Goal: Check status: Check status

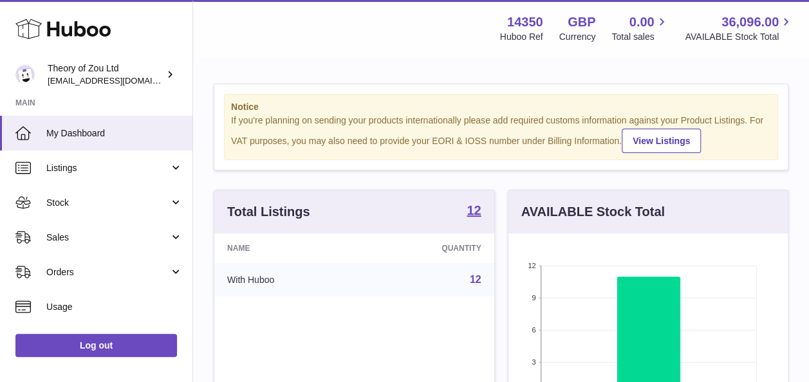
scroll to position [48, 0]
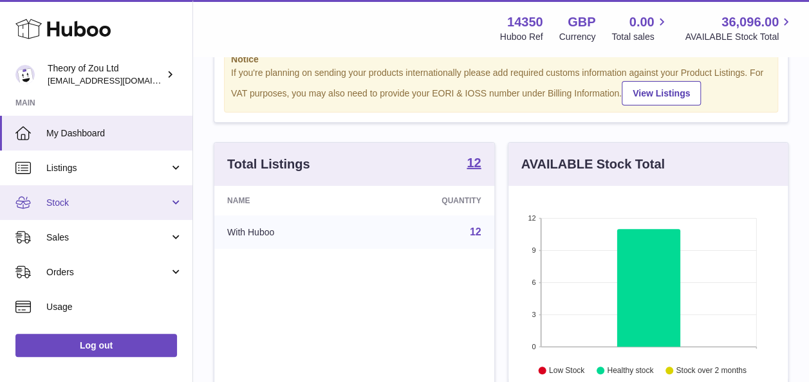
click at [120, 214] on link "Stock" at bounding box center [96, 202] width 192 height 35
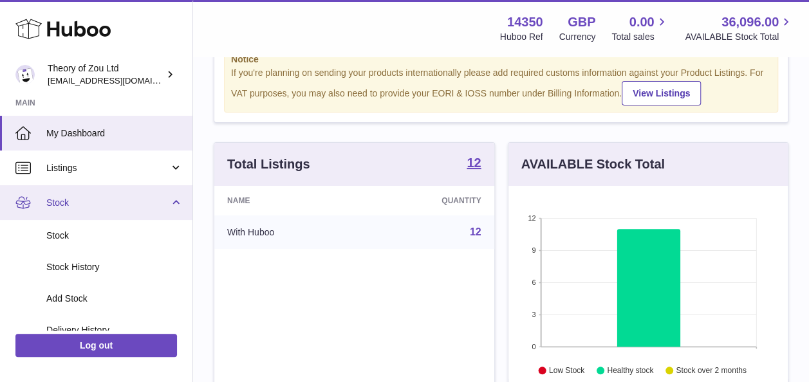
scroll to position [73, 0]
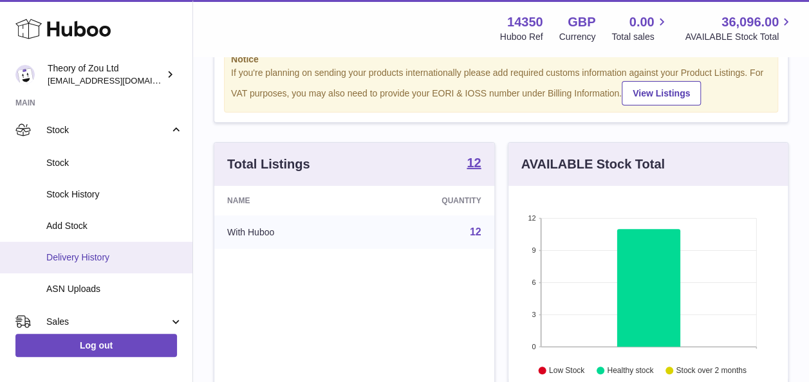
click at [137, 255] on span "Delivery History" at bounding box center [114, 258] width 136 height 12
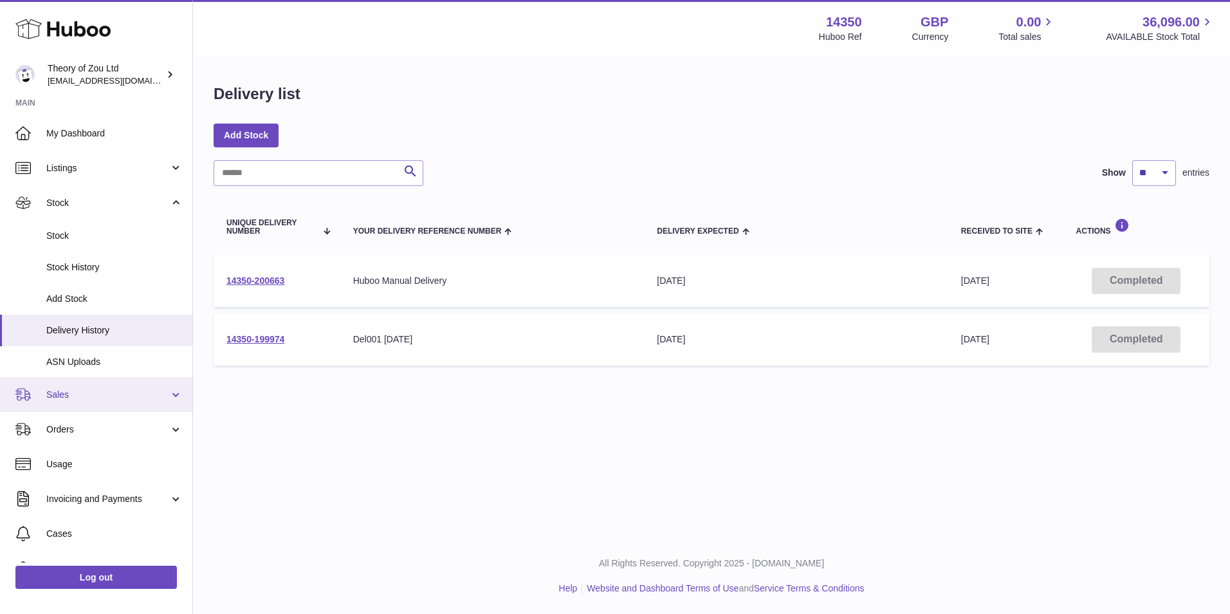
click at [121, 382] on link "Sales" at bounding box center [96, 394] width 192 height 35
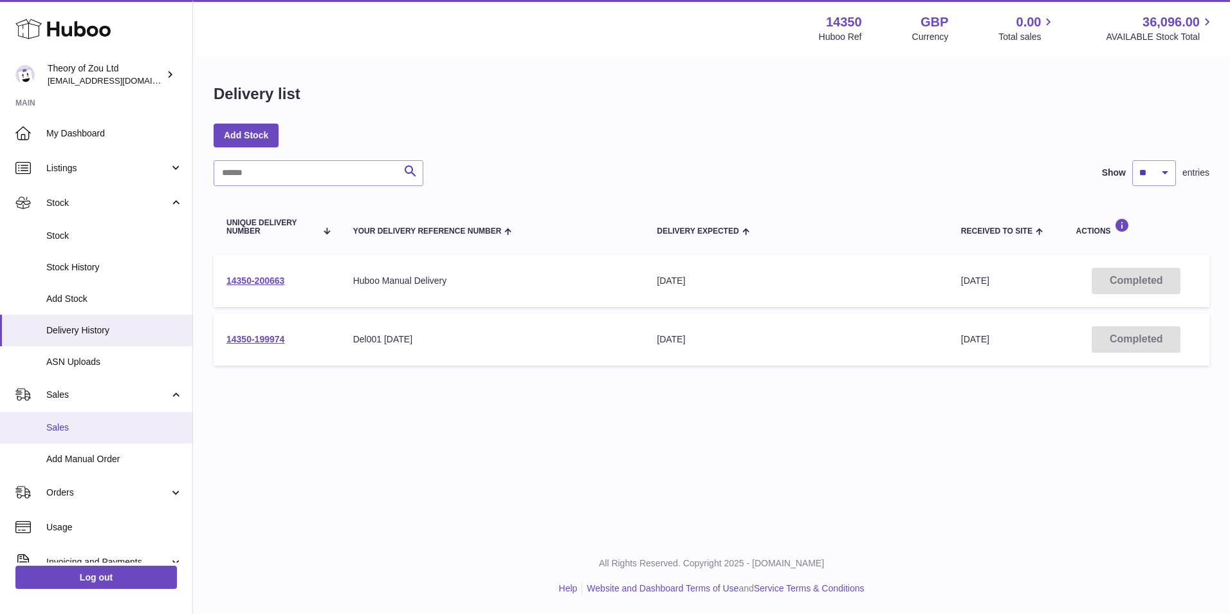
click at [121, 382] on link "Sales" at bounding box center [96, 428] width 192 height 32
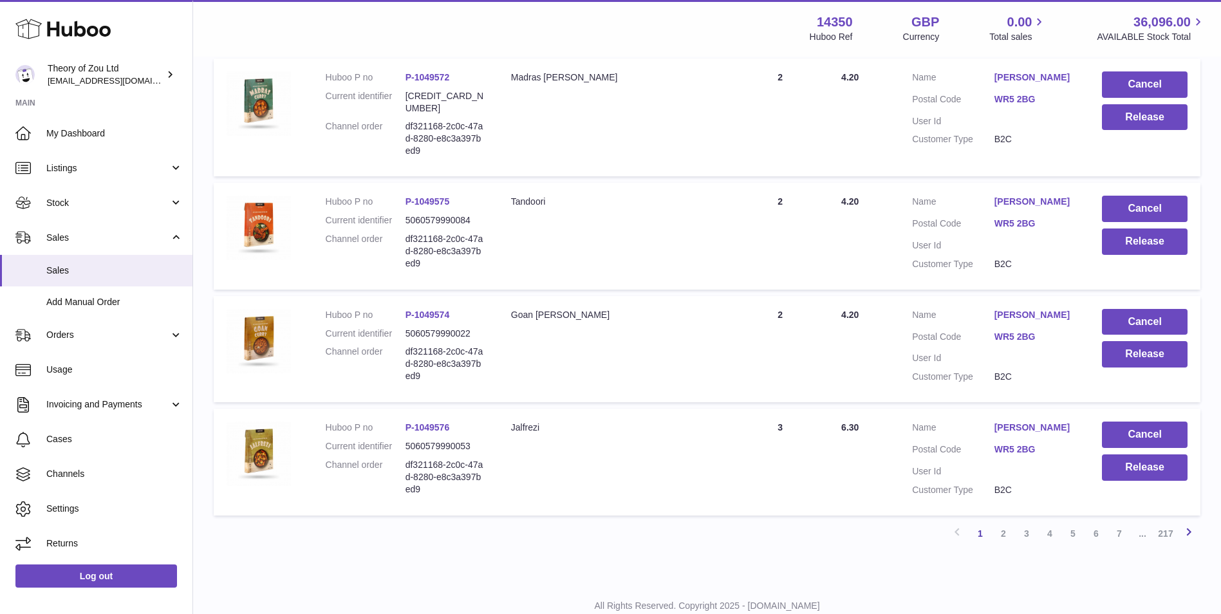
scroll to position [973, 0]
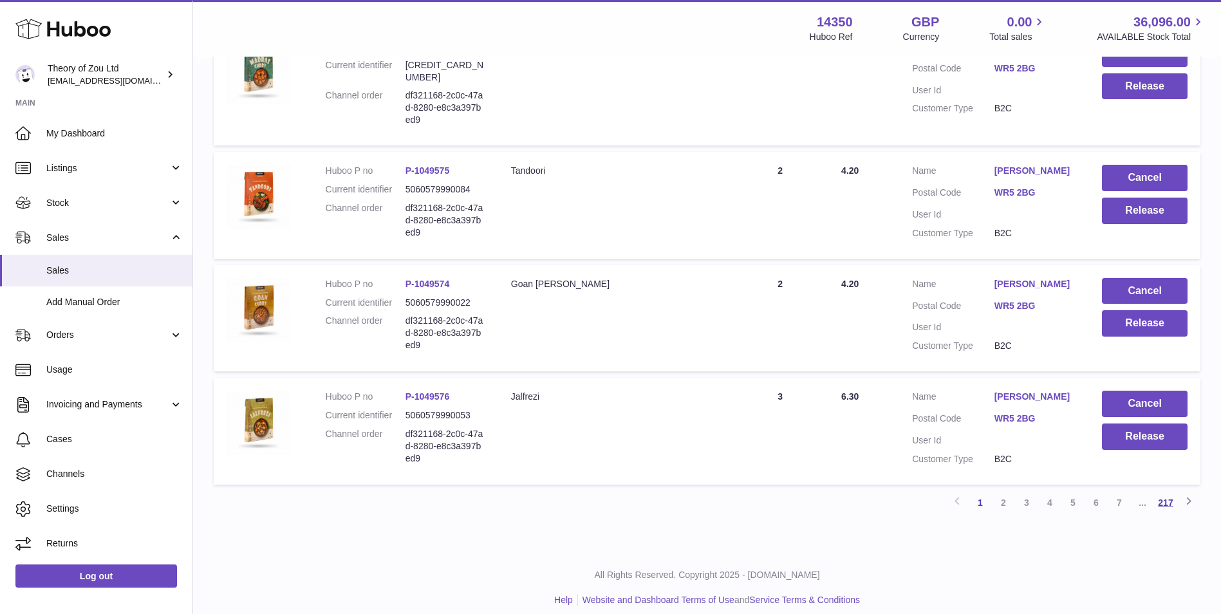
click at [1165, 491] on link "217" at bounding box center [1165, 502] width 23 height 23
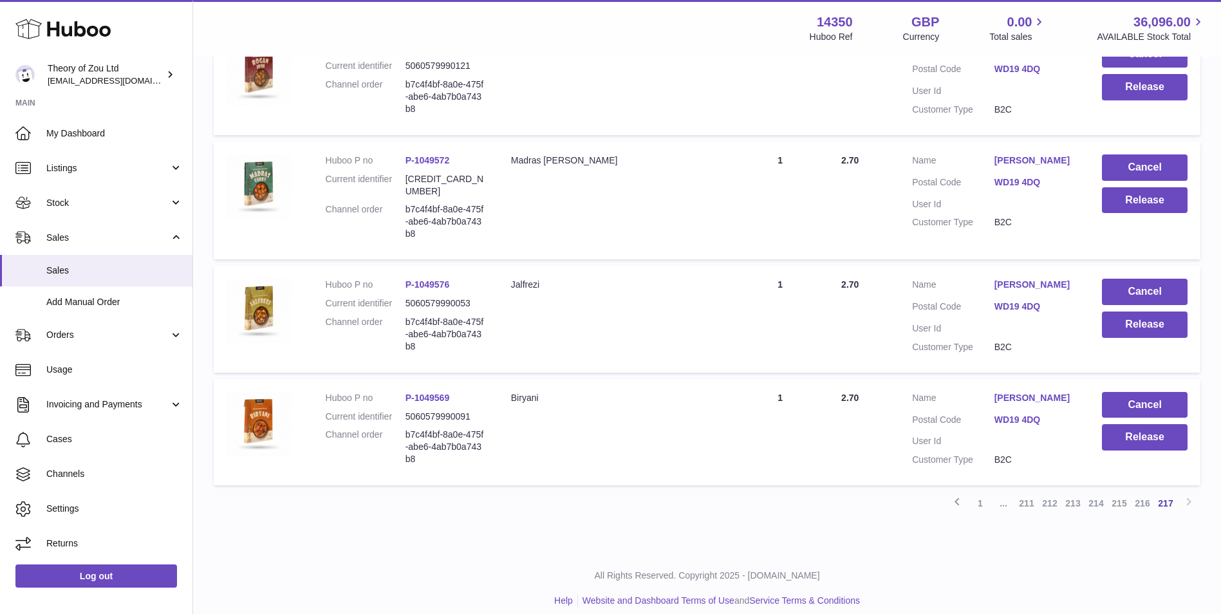
scroll to position [860, 0]
